Goal: Task Accomplishment & Management: Manage account settings

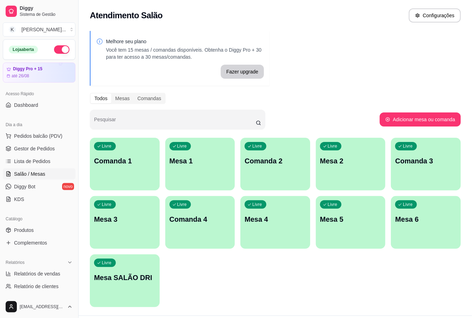
click at [113, 230] on div "Livre Mesa 3" at bounding box center [125, 218] width 70 height 44
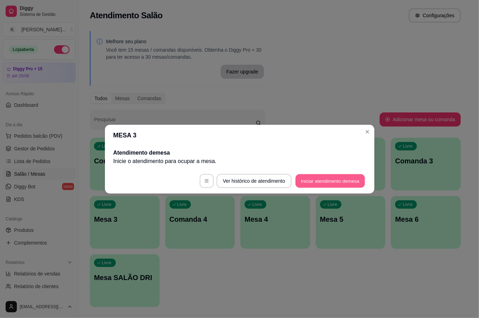
click at [314, 176] on button "Iniciar atendimento de mesa" at bounding box center [331, 181] width 70 height 14
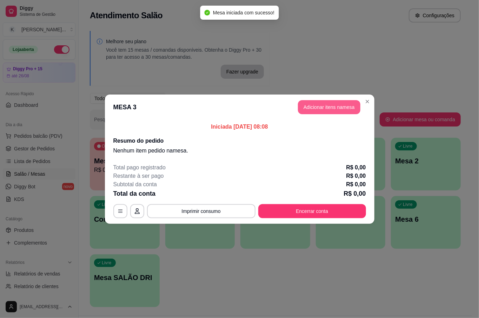
click at [322, 110] on button "Adicionar itens na mesa" at bounding box center [329, 107] width 62 height 14
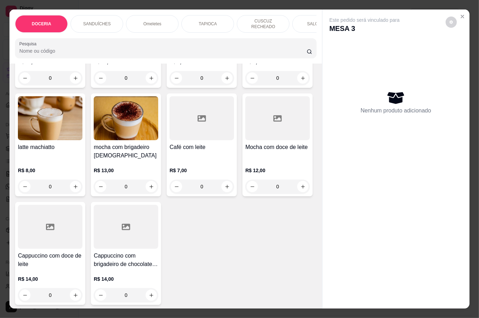
scroll to position [1264, 0]
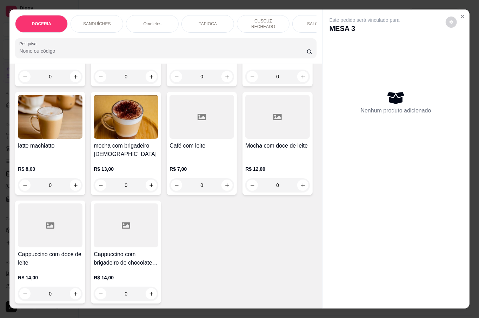
type input "1"
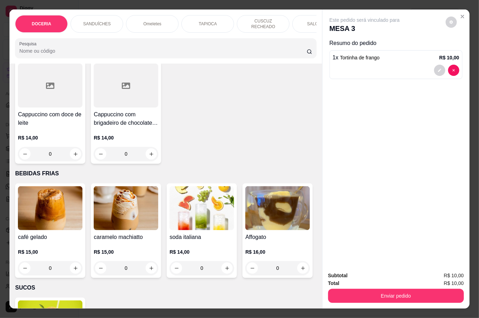
scroll to position [1498, 0]
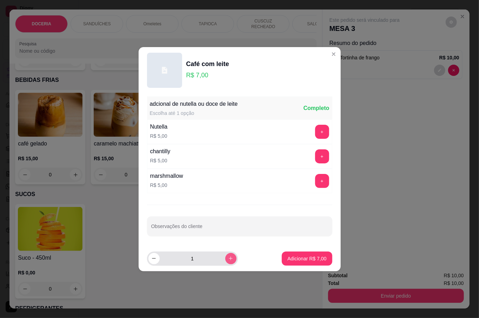
click at [229, 259] on icon "increase-product-quantity" at bounding box center [231, 258] width 4 height 4
type input "2"
click at [295, 260] on p "Adicionar R$ 14,00" at bounding box center [306, 258] width 42 height 7
type input "2"
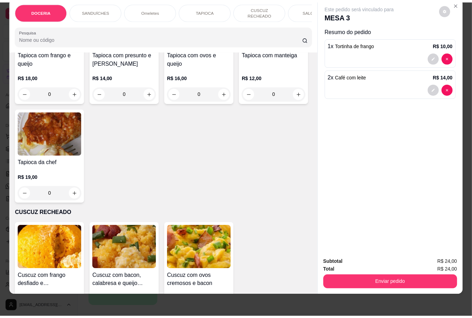
scroll to position [781, 0]
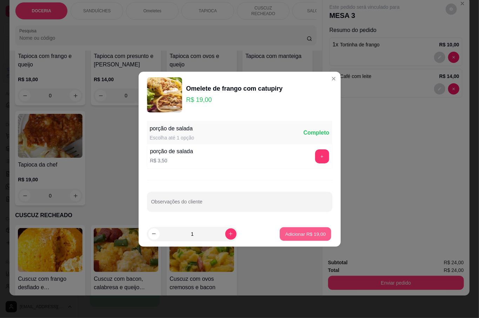
click at [286, 234] on p "Adicionar R$ 19,00" at bounding box center [305, 233] width 41 height 7
type input "1"
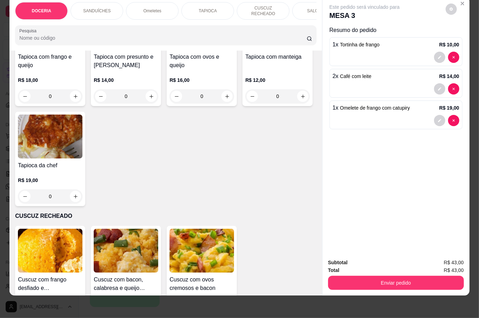
click at [384, 276] on button "Enviar pedido" at bounding box center [396, 283] width 136 height 14
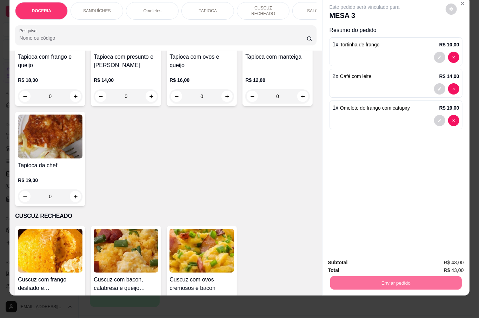
click at [401, 258] on button "Não registrar e enviar pedido" at bounding box center [372, 258] width 73 height 13
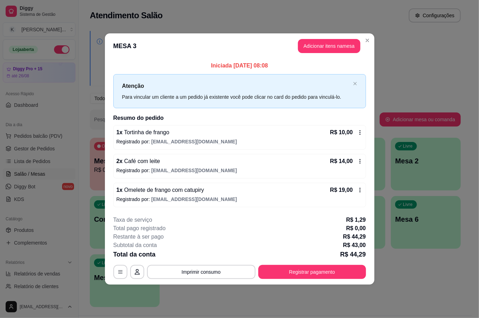
click at [369, 270] on footer "**********" at bounding box center [240, 247] width 270 height 74
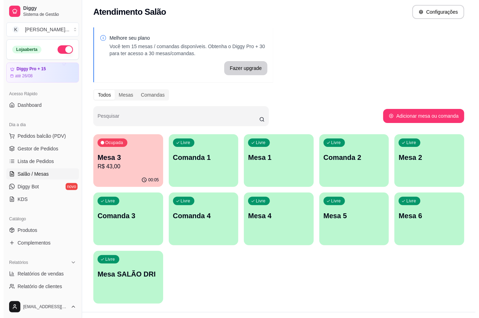
scroll to position [0, 0]
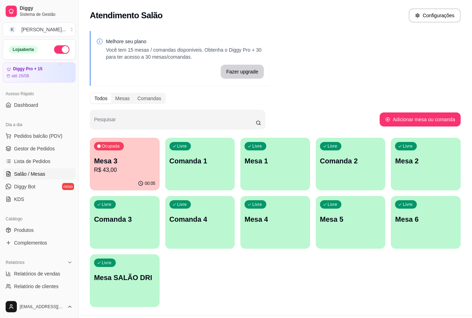
drag, startPoint x: 253, startPoint y: 280, endPoint x: 232, endPoint y: 261, distance: 28.1
click at [253, 280] on div "Ocupada Mesa 3 R$ 43,00 00:05 Livre Comanda 1 Livre Mesa 1 Livre Comanda 2 Livr…" at bounding box center [275, 222] width 371 height 169
click at [47, 134] on span "Pedidos balcão (PDV)" at bounding box center [38, 135] width 48 height 7
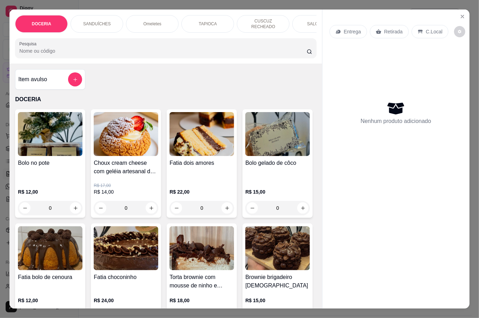
scroll to position [47, 0]
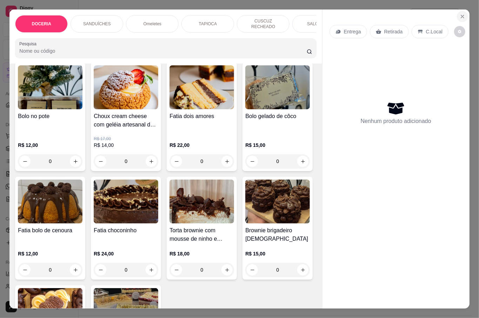
click at [461, 15] on icon "Close" at bounding box center [462, 16] width 3 height 3
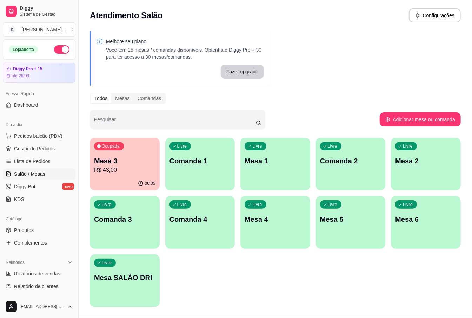
drag, startPoint x: 167, startPoint y: 190, endPoint x: 282, endPoint y: 269, distance: 139.4
click at [283, 269] on div "Ocupada Mesa 3 R$ 43,00 00:05 Livre Comanda 1 Livre Mesa 1 Livre Comanda 2 Livr…" at bounding box center [275, 222] width 371 height 169
click at [149, 169] on p "R$ 43,00" at bounding box center [124, 170] width 61 height 8
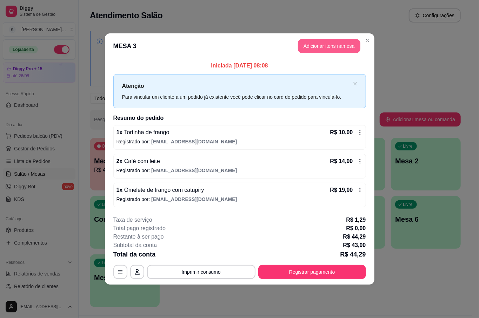
click at [342, 47] on button "Adicionar itens na mesa" at bounding box center [329, 46] width 62 height 14
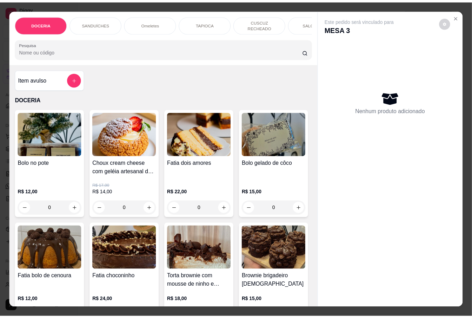
scroll to position [47, 0]
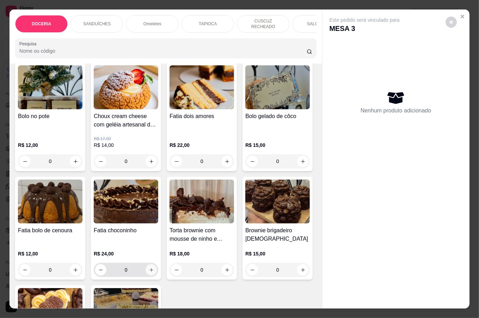
click at [154, 267] on icon "increase-product-quantity" at bounding box center [151, 269] width 5 height 5
type input "1"
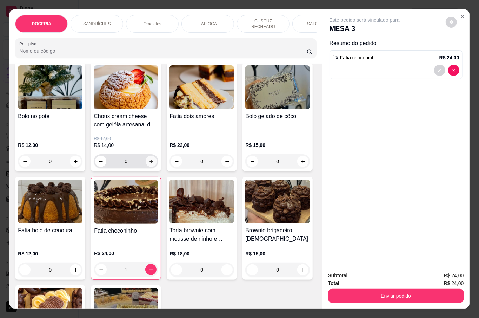
click at [151, 159] on button "increase-product-quantity" at bounding box center [151, 161] width 11 height 11
type input "1"
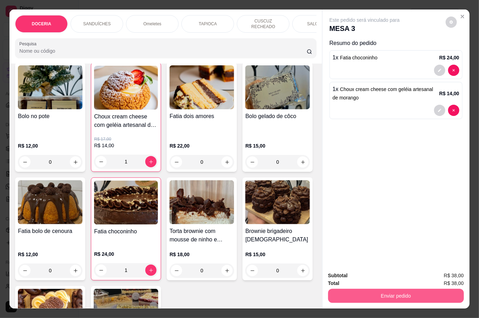
click at [409, 294] on button "Enviar pedido" at bounding box center [396, 296] width 136 height 14
click at [381, 273] on button "Não registrar e enviar pedido" at bounding box center [372, 274] width 73 height 13
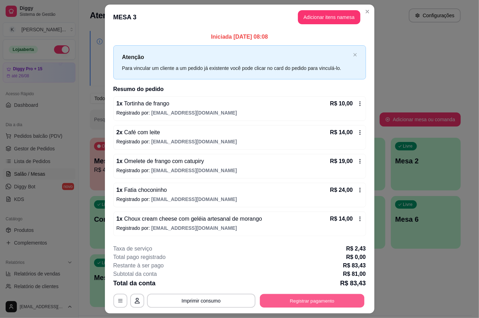
click at [298, 304] on button "Registrar pagamento" at bounding box center [312, 301] width 105 height 14
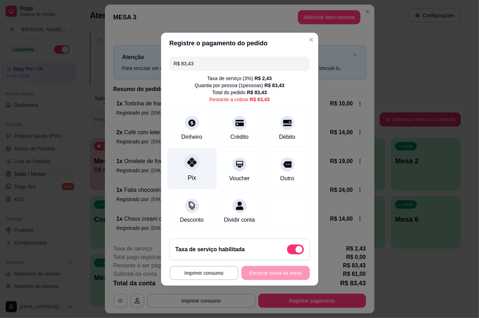
click at [188, 165] on div at bounding box center [191, 161] width 15 height 15
type input "R$ 0,00"
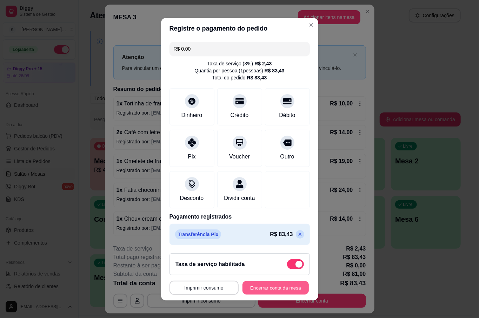
click at [264, 286] on button "Encerrar conta da mesa" at bounding box center [276, 288] width 66 height 14
